Goal: Complete application form: Complete application form

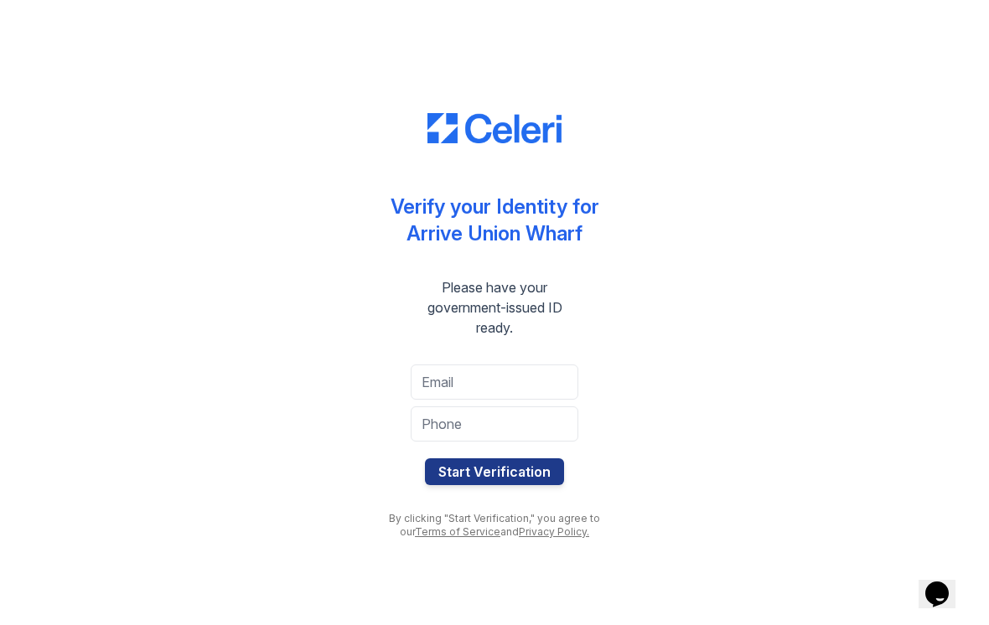
click at [447, 481] on button "Start Verification" at bounding box center [494, 471] width 139 height 27
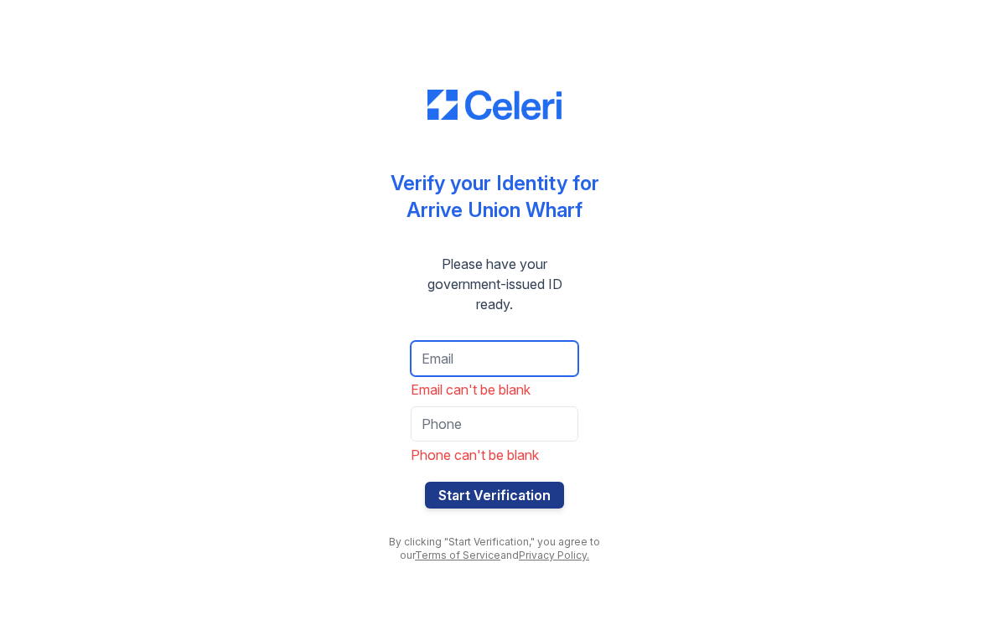
click at [423, 356] on input "email" at bounding box center [495, 358] width 168 height 35
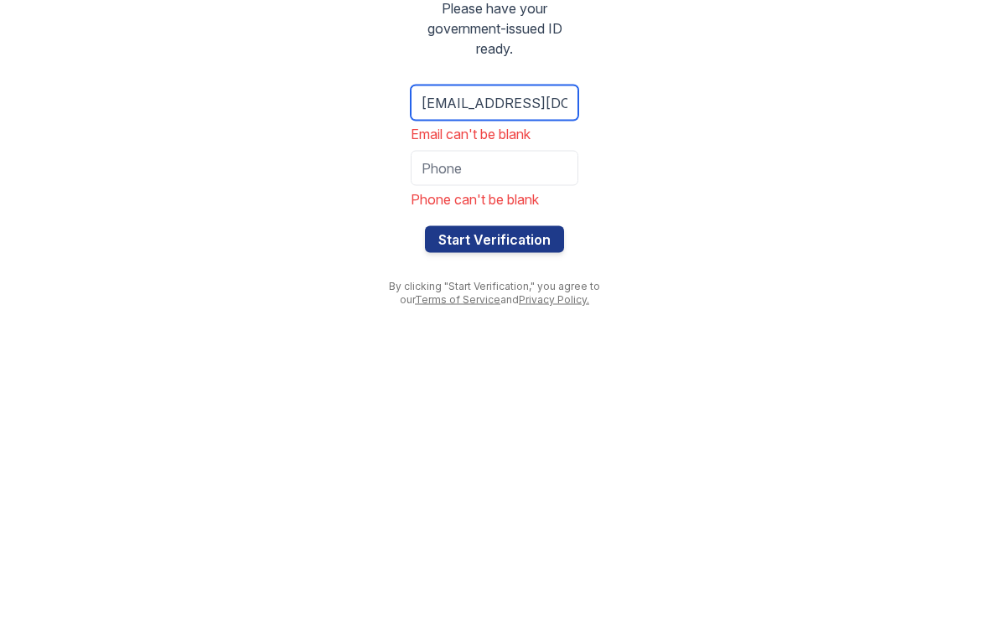
type input "[EMAIL_ADDRESS][DOMAIN_NAME]"
click at [454, 406] on input "tel" at bounding box center [495, 423] width 168 height 35
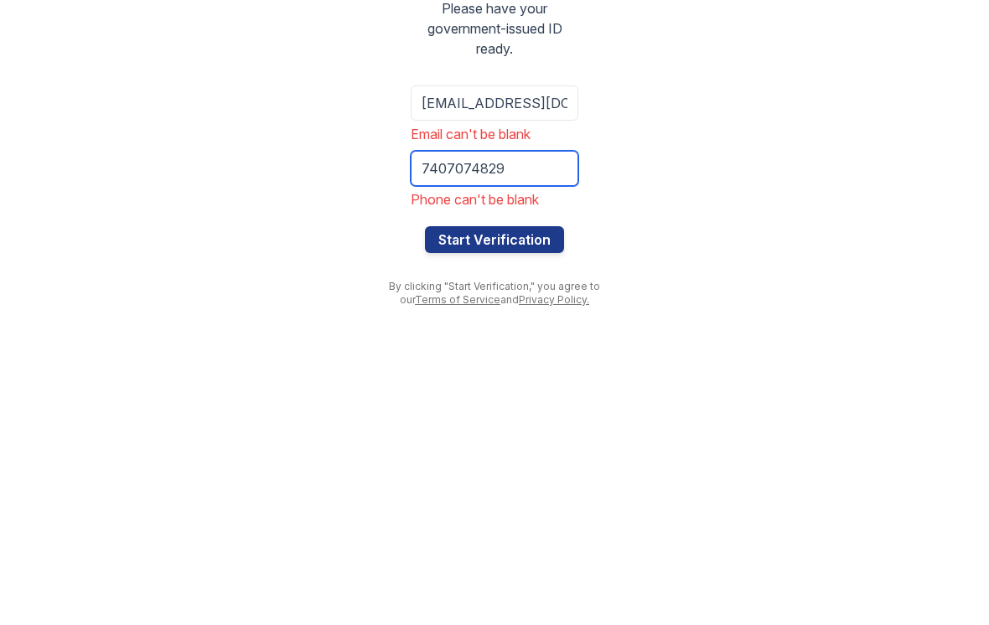
type input "7407074829"
click at [471, 482] on button "Start Verification" at bounding box center [494, 495] width 139 height 27
